Goal: Task Accomplishment & Management: Complete application form

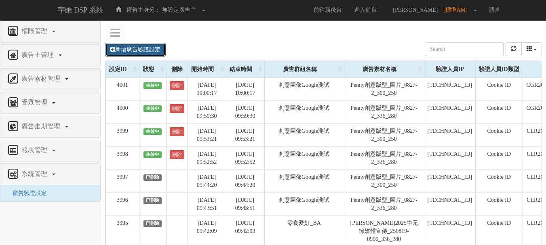
click at [131, 49] on link "新增廣告驗證設定" at bounding box center [135, 50] width 61 height 14
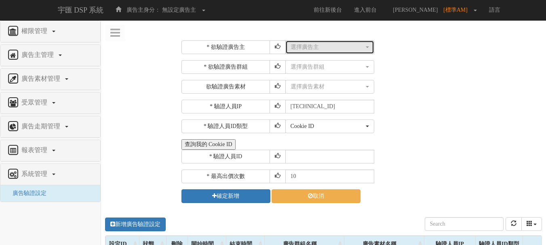
click at [313, 48] on div "選擇廣告主" at bounding box center [328, 47] width 74 height 8
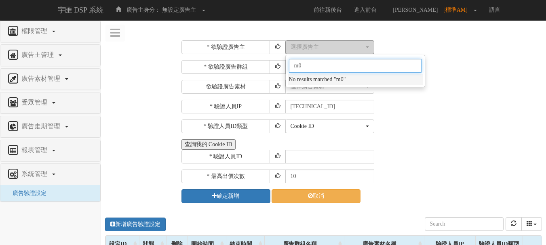
type input "m"
type input "[PERSON_NAME]"
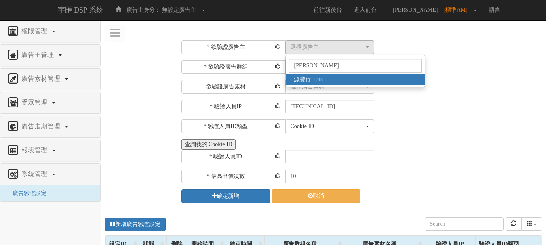
click at [318, 78] on small "1743" at bounding box center [317, 80] width 12 height 6
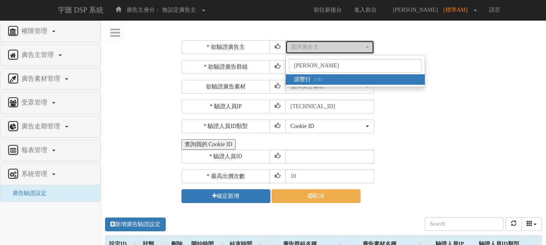
select select "1743"
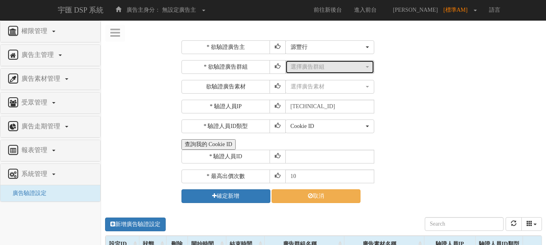
click at [311, 67] on div "選擇廣告群組" at bounding box center [328, 67] width 74 height 8
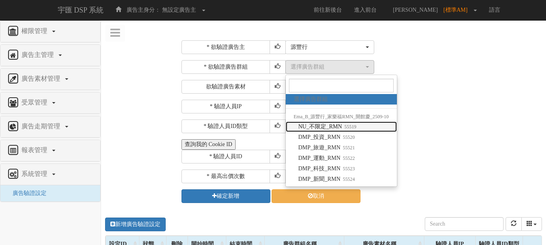
click at [333, 127] on span "NU_不限定_RMN 55519" at bounding box center [327, 127] width 58 height 8
select select "55519"
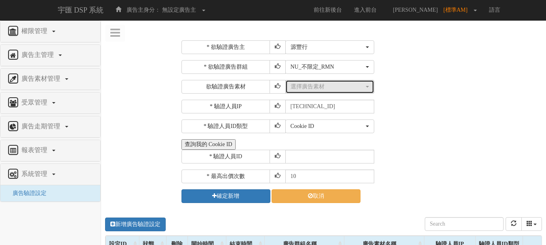
click at [313, 91] on div "選擇廣告素材" at bounding box center [328, 87] width 74 height 8
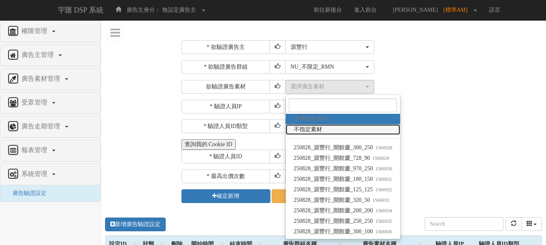
click at [349, 128] on link "不指定素材" at bounding box center [343, 129] width 115 height 11
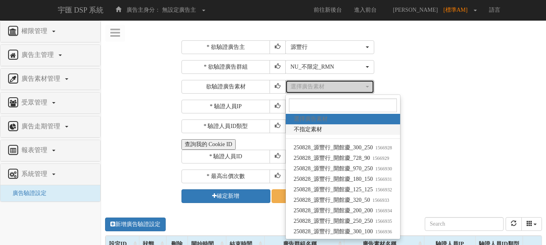
select select "-1"
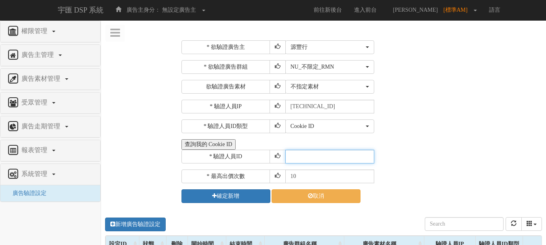
click at [325, 158] on input "text" at bounding box center [329, 157] width 89 height 14
type input "CER20250507102708866295"
click at [498, 122] on div "Cookie ID ADID IDFA Cookie ID" at bounding box center [412, 127] width 255 height 14
click at [448, 138] on div "* 欲驗證廣告主 選擇廣告主 特力+ 科技紫薇網 Momo 東森EHS Uniqlo EFShop 樂天 屈臣氏[PERSON_NAME] sinyi 信義房…" at bounding box center [360, 121] width 359 height 163
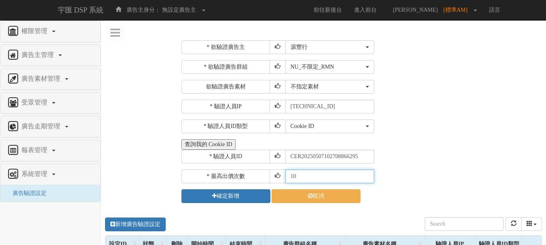
click at [240, 149] on div "* 欲驗證廣告主 選擇廣告主 特力+ 科技紫薇網 Momo 東森EHS Uniqlo EFShop 樂天 屈臣氏[PERSON_NAME] sinyi 信義房…" at bounding box center [360, 121] width 359 height 163
type input "30"
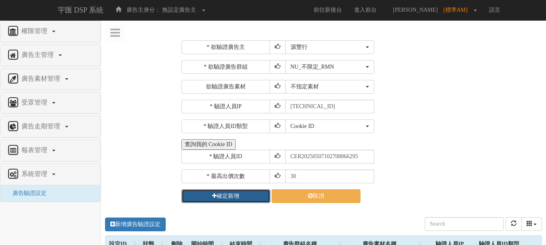
click at [243, 199] on button "確定新增" at bounding box center [225, 197] width 89 height 14
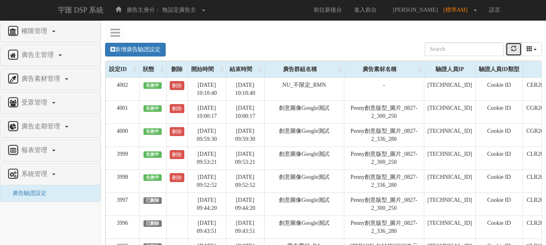
click at [514, 51] on icon "refresh" at bounding box center [514, 49] width 6 height 6
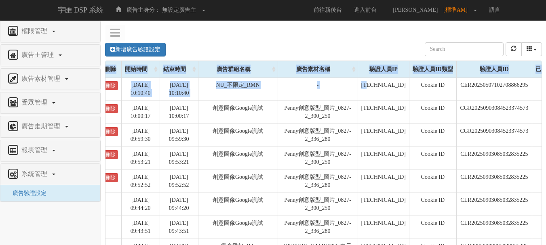
scroll to position [0, 112]
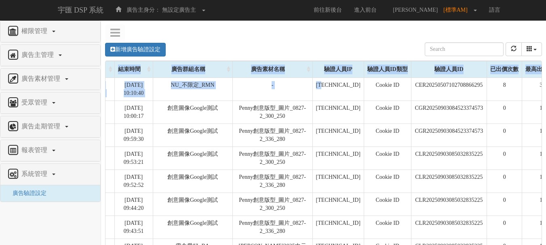
drag, startPoint x: 407, startPoint y: 91, endPoint x: 552, endPoint y: 108, distance: 145.4
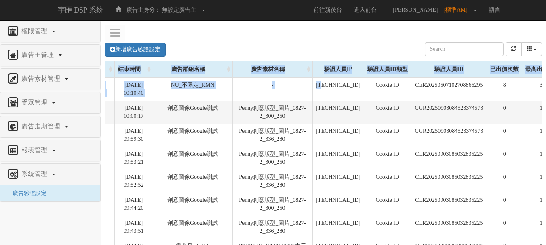
click at [487, 107] on td "0" at bounding box center [504, 112] width 35 height 23
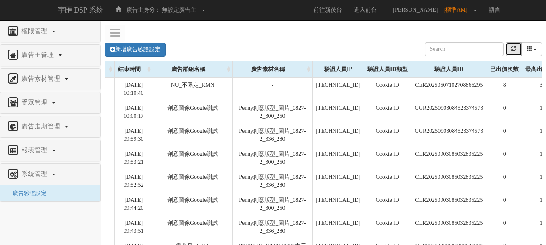
click at [520, 55] on button "refresh" at bounding box center [514, 49] width 16 height 14
click at [507, 46] on button "refresh" at bounding box center [514, 49] width 16 height 14
